Goal: Task Accomplishment & Management: Use online tool/utility

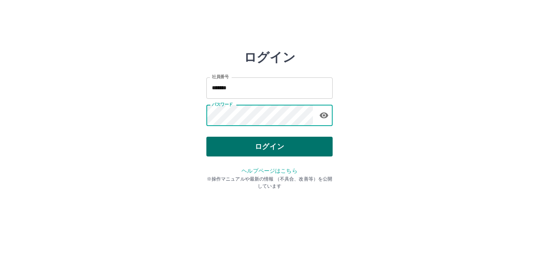
click at [274, 151] on button "ログイン" at bounding box center [269, 146] width 126 height 20
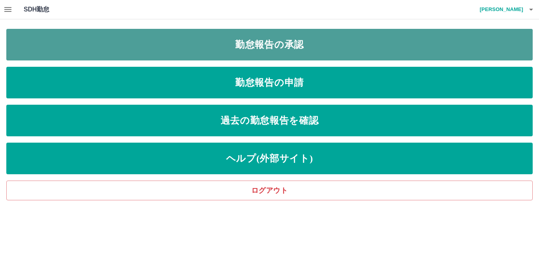
click at [274, 47] on link "勤怠報告の承認" at bounding box center [269, 45] width 526 height 32
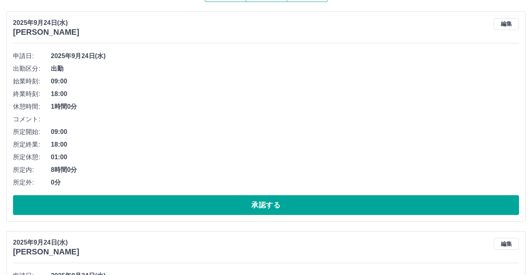
scroll to position [82, 0]
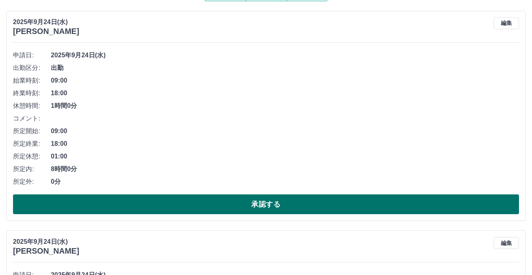
click at [228, 207] on button "承認する" at bounding box center [266, 204] width 506 height 20
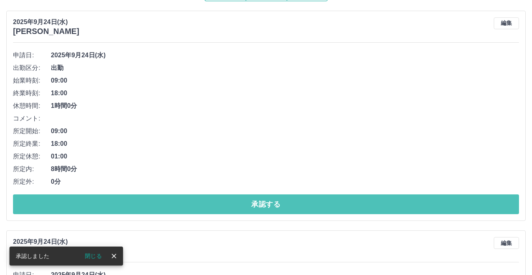
click at [228, 207] on button "承認する" at bounding box center [266, 204] width 506 height 20
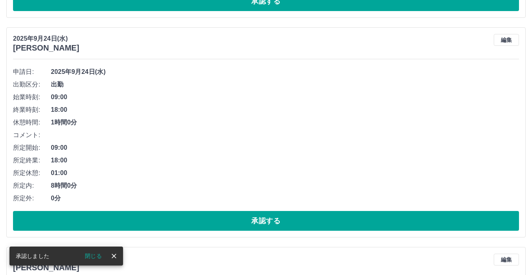
scroll to position [288, 0]
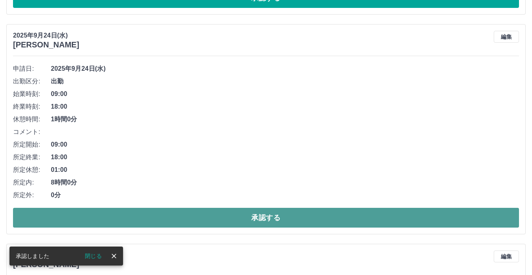
click at [233, 215] on button "承認する" at bounding box center [266, 218] width 506 height 20
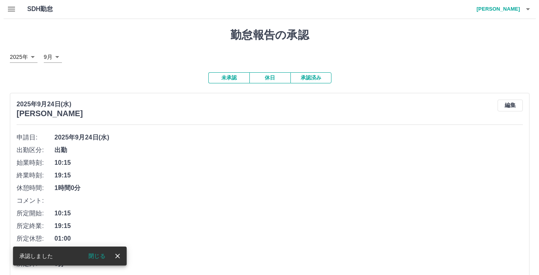
scroll to position [0, 0]
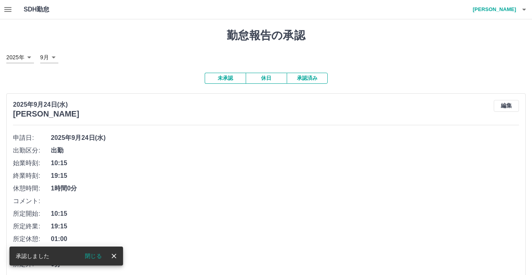
click at [521, 13] on icon "button" at bounding box center [524, 9] width 9 height 9
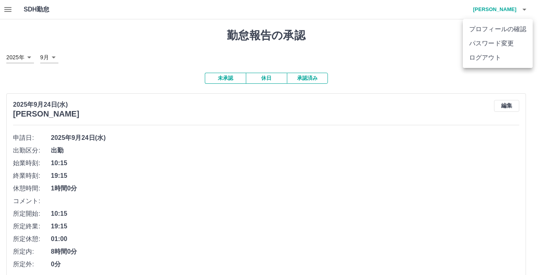
click at [509, 56] on li "ログアウト" at bounding box center [498, 57] width 70 height 14
